Goal: Task Accomplishment & Management: Manage account settings

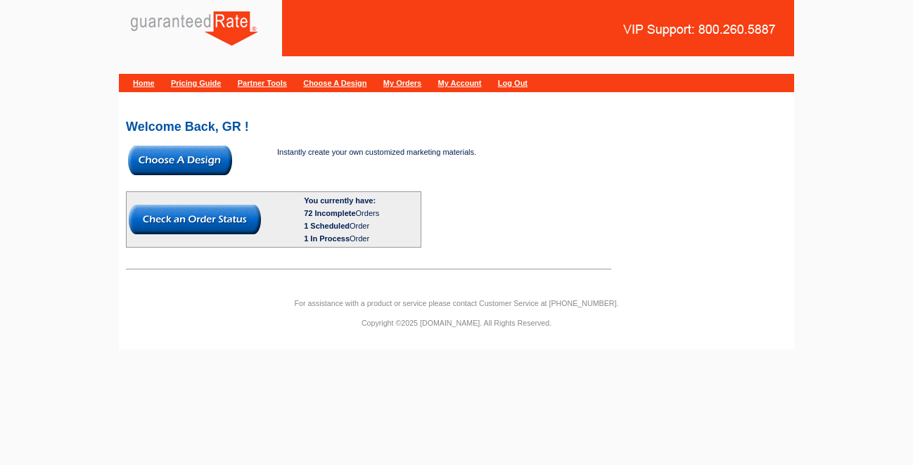
click at [167, 160] on img at bounding box center [180, 161] width 104 height 30
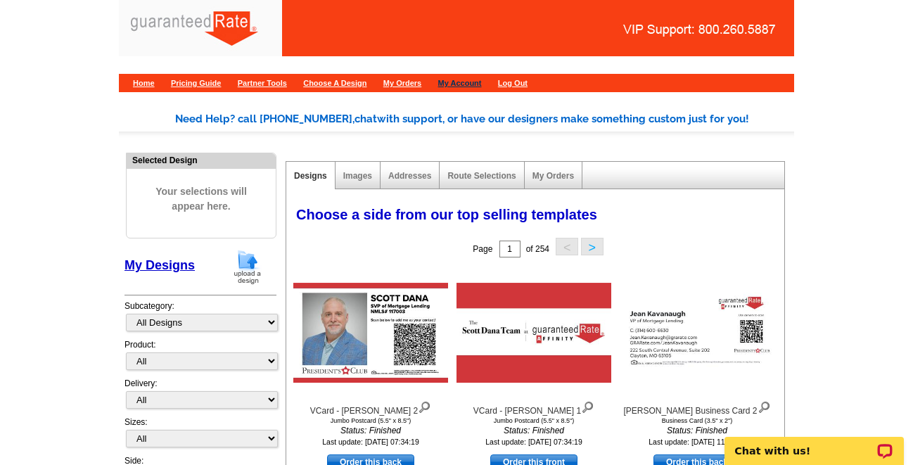
click at [482, 81] on link "My Account" at bounding box center [460, 83] width 44 height 8
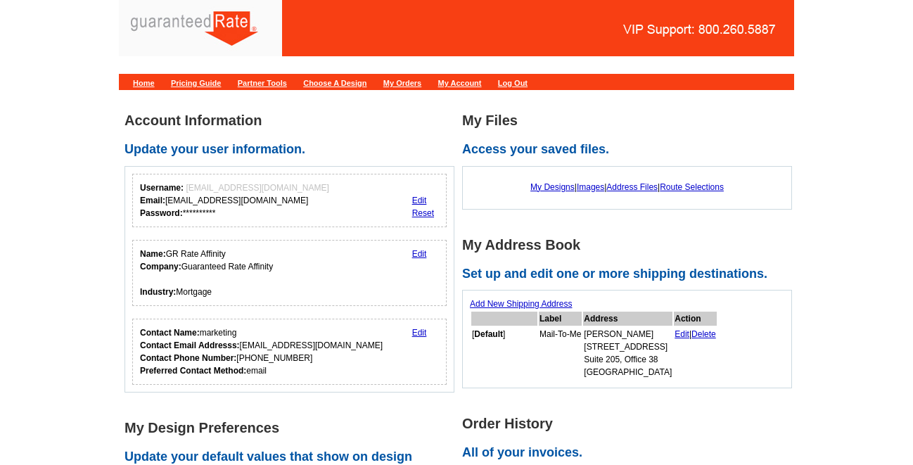
click at [282, 79] on link "Partner Tools" at bounding box center [262, 83] width 49 height 8
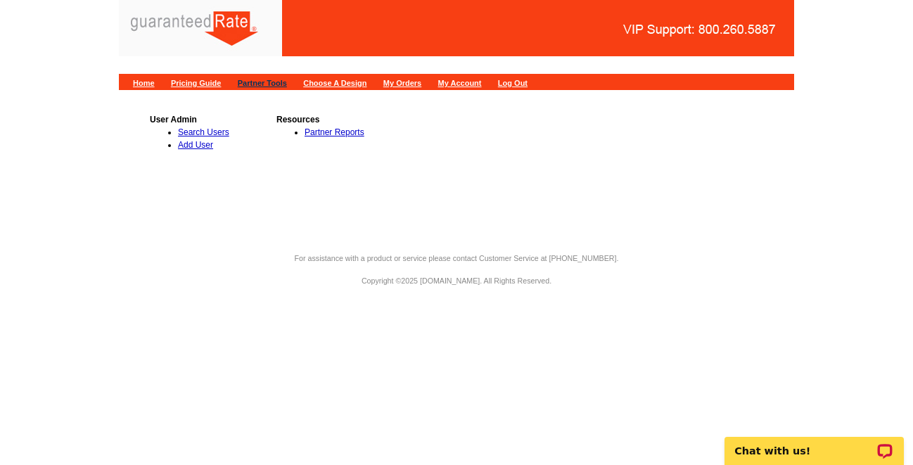
click at [278, 82] on link "Partner Tools" at bounding box center [262, 83] width 49 height 8
click at [421, 85] on link "My Orders" at bounding box center [402, 83] width 38 height 8
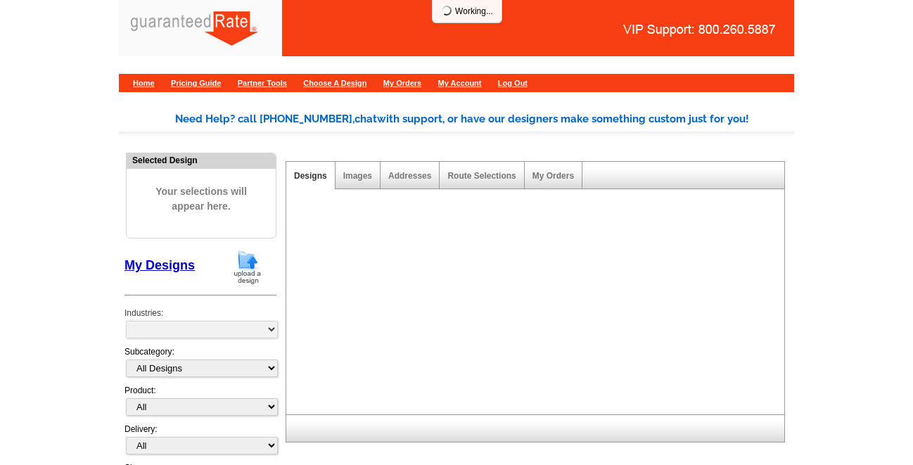
click at [482, 83] on link "My Account" at bounding box center [460, 83] width 44 height 8
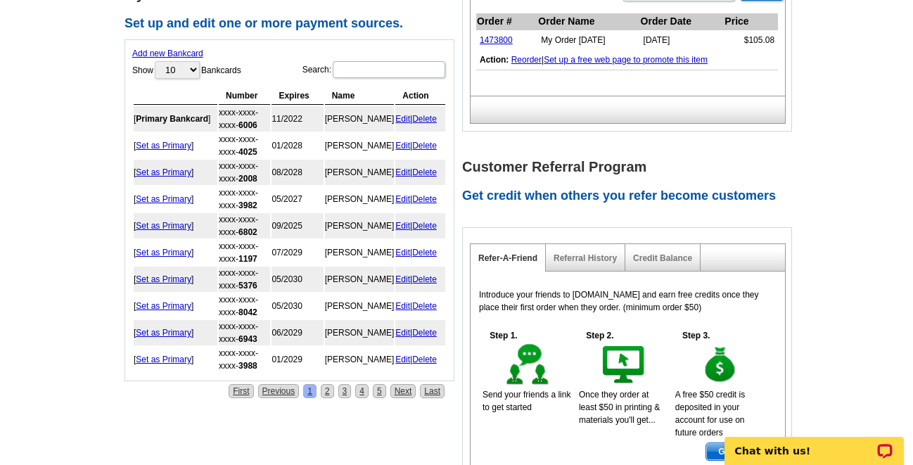
scroll to position [558, 0]
click at [326, 392] on link "2" at bounding box center [327, 390] width 13 height 14
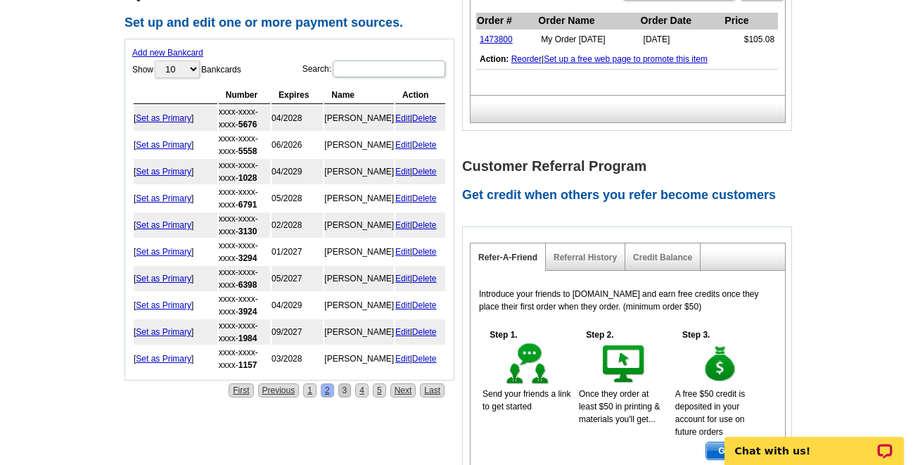
click at [345, 393] on link "3" at bounding box center [344, 390] width 13 height 14
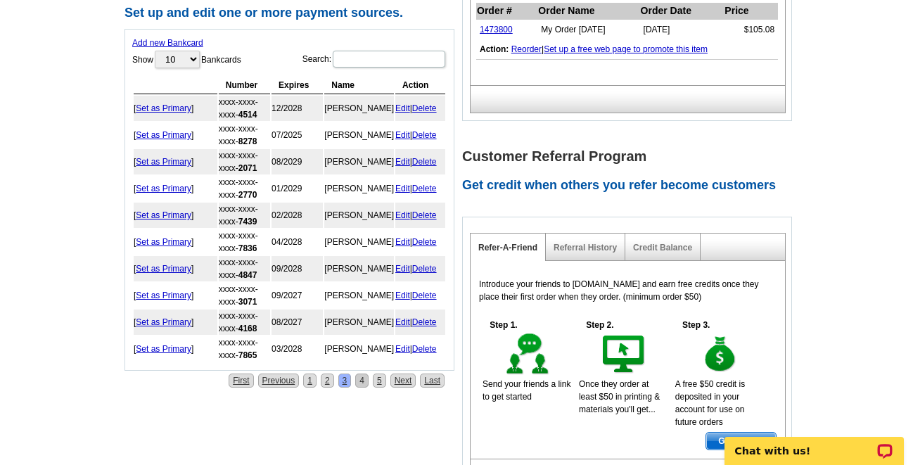
click at [361, 388] on link "4" at bounding box center [361, 381] width 13 height 14
click at [385, 62] on input "Search:" at bounding box center [389, 59] width 113 height 17
type input "m"
